Goal: Information Seeking & Learning: Get advice/opinions

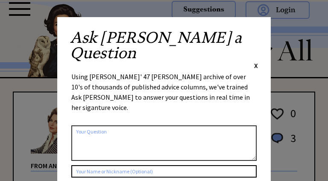
click at [256, 61] on span "X" at bounding box center [256, 65] width 4 height 9
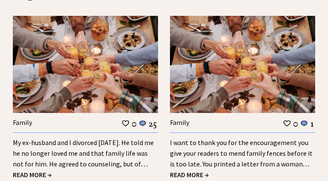
scroll to position [931, 0]
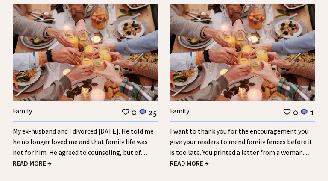
click at [113, 133] on link "My ex-husband and I divorced 18 years ago. He told me he no longer loved me and…" at bounding box center [83, 147] width 141 height 41
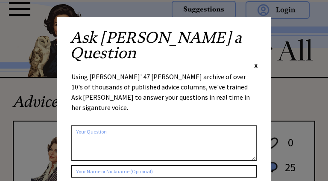
click at [258, 61] on span "X" at bounding box center [256, 65] width 4 height 9
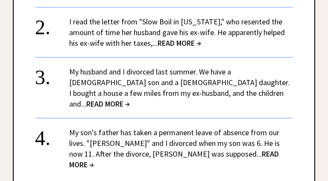
scroll to position [1033, 0]
